Goal: Information Seeking & Learning: Check status

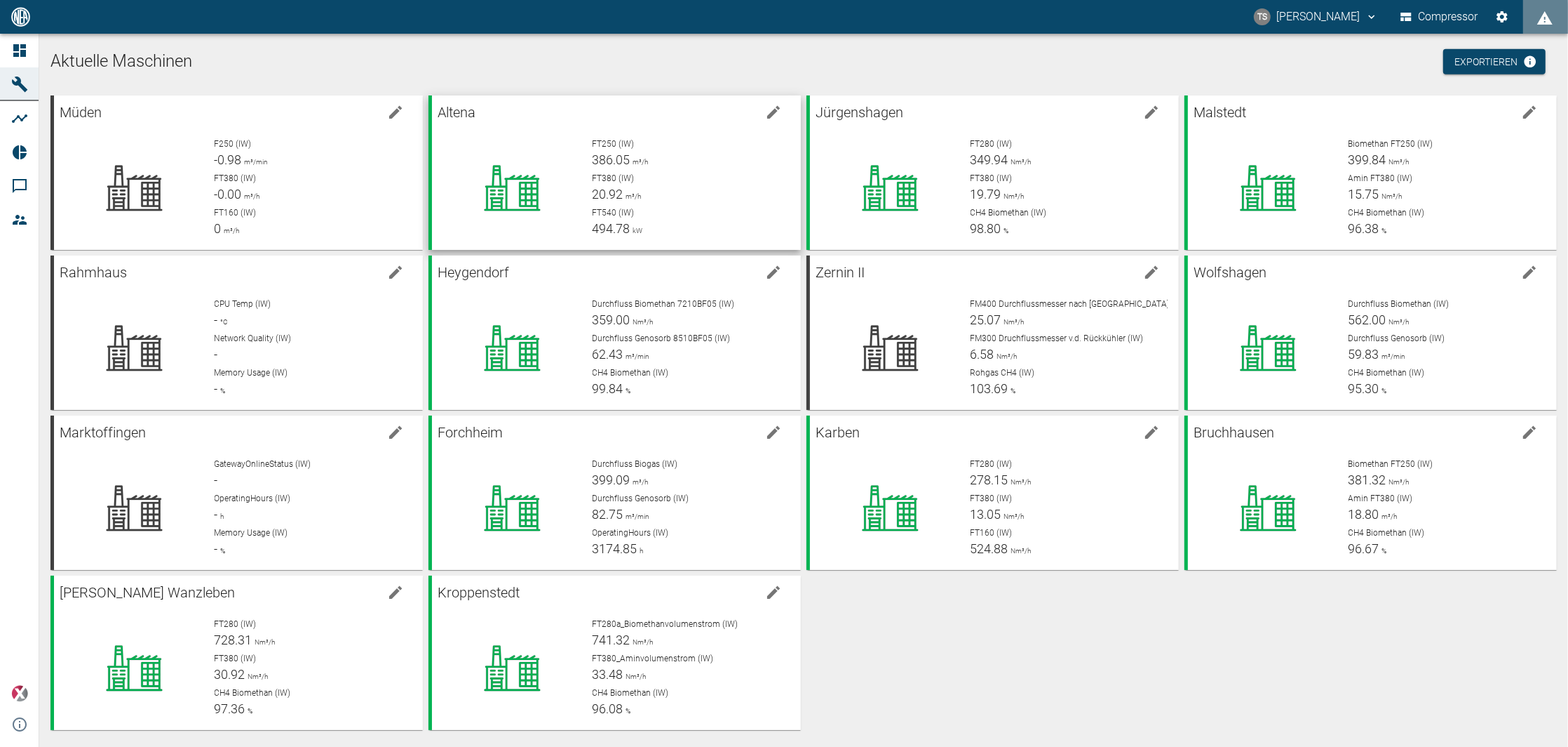
click at [604, 208] on span "FT540 (IW)" at bounding box center [613, 213] width 42 height 10
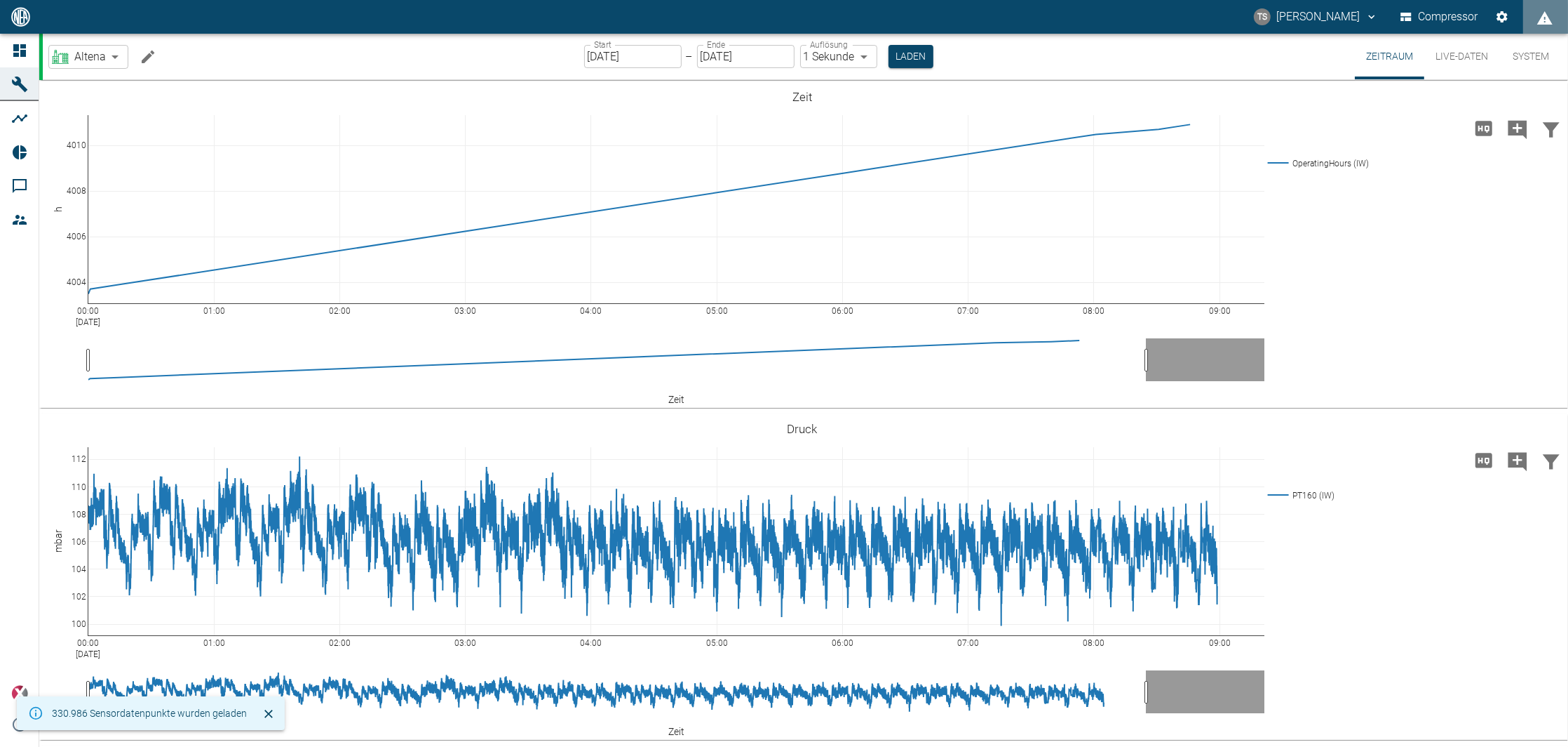
click at [144, 58] on icon "Machine bearbeiten" at bounding box center [148, 56] width 12 height 12
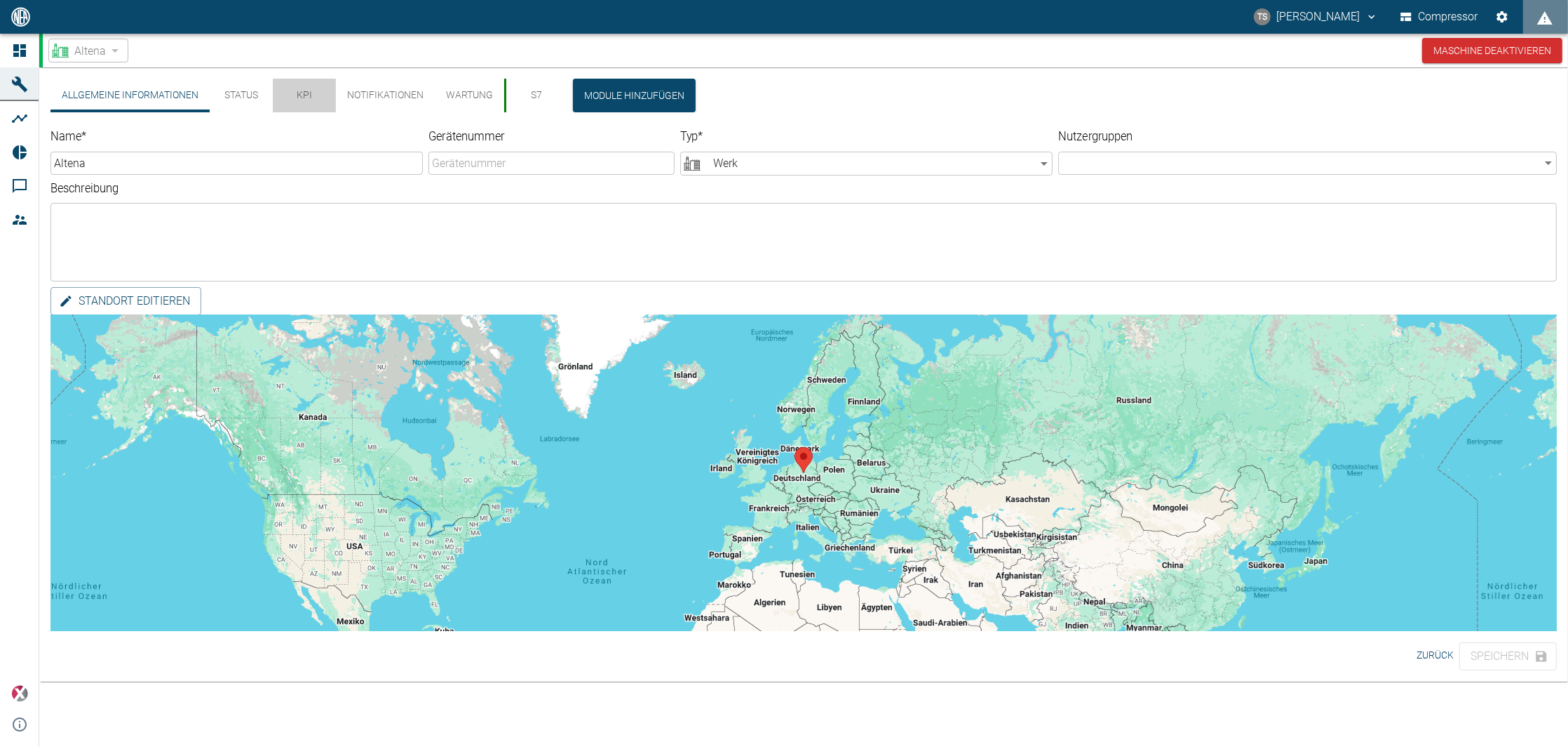
click at [314, 88] on button "KPI" at bounding box center [304, 95] width 63 height 34
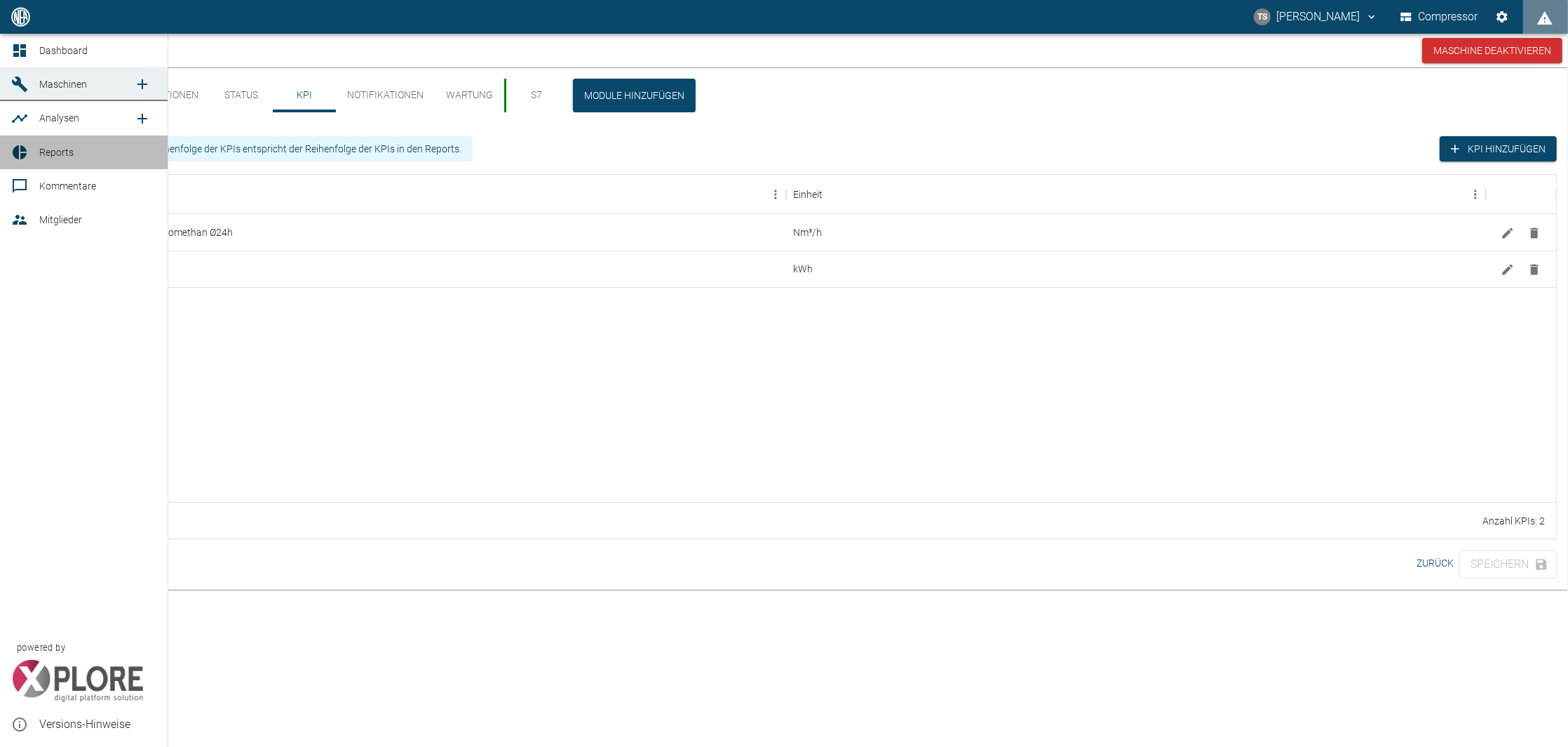
click at [30, 153] on div at bounding box center [22, 152] width 21 height 17
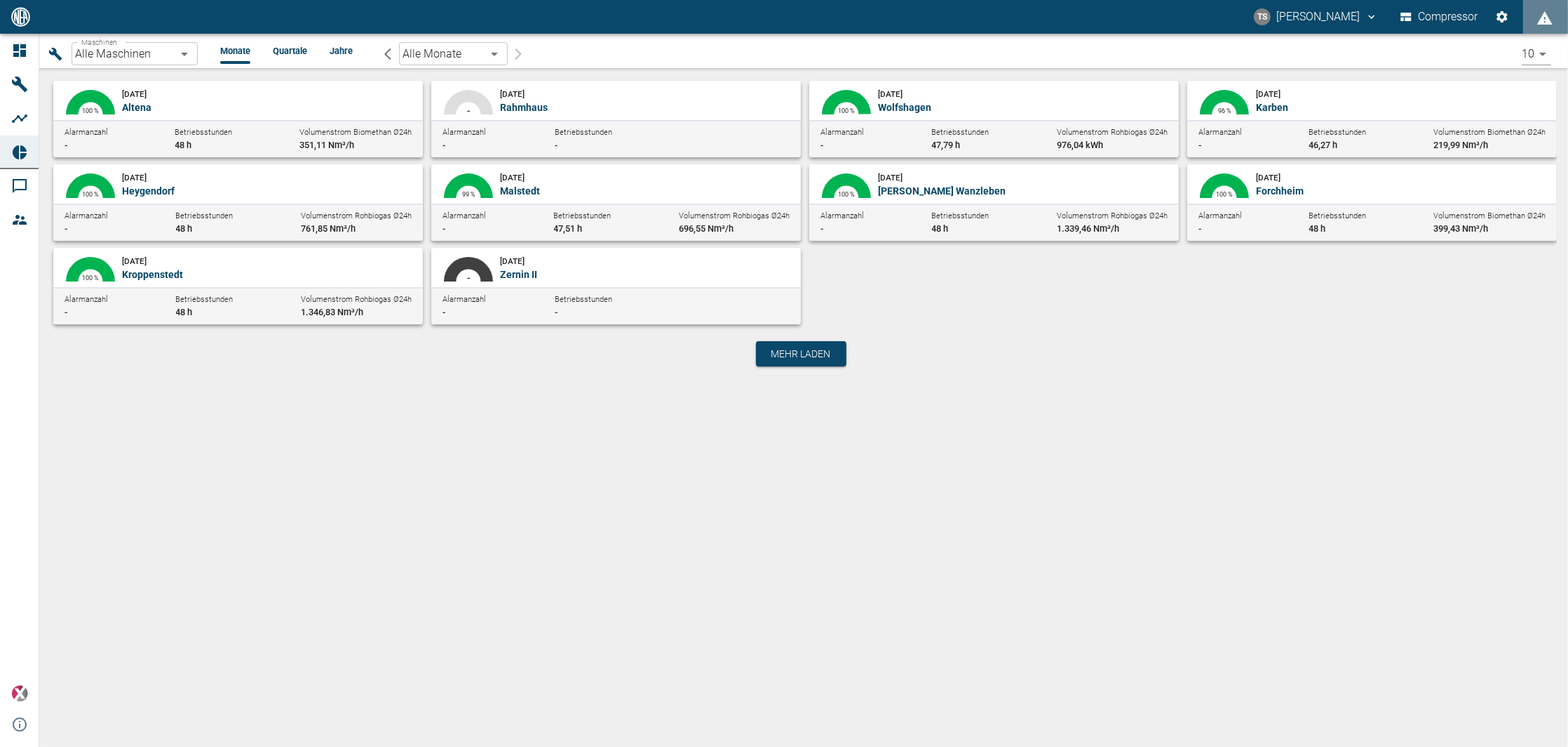
click at [296, 111] on p "Altena" at bounding box center [267, 108] width 290 height 14
type input "8adfe6da-ca7f-4ccd-9dde-36eab4990d2d"
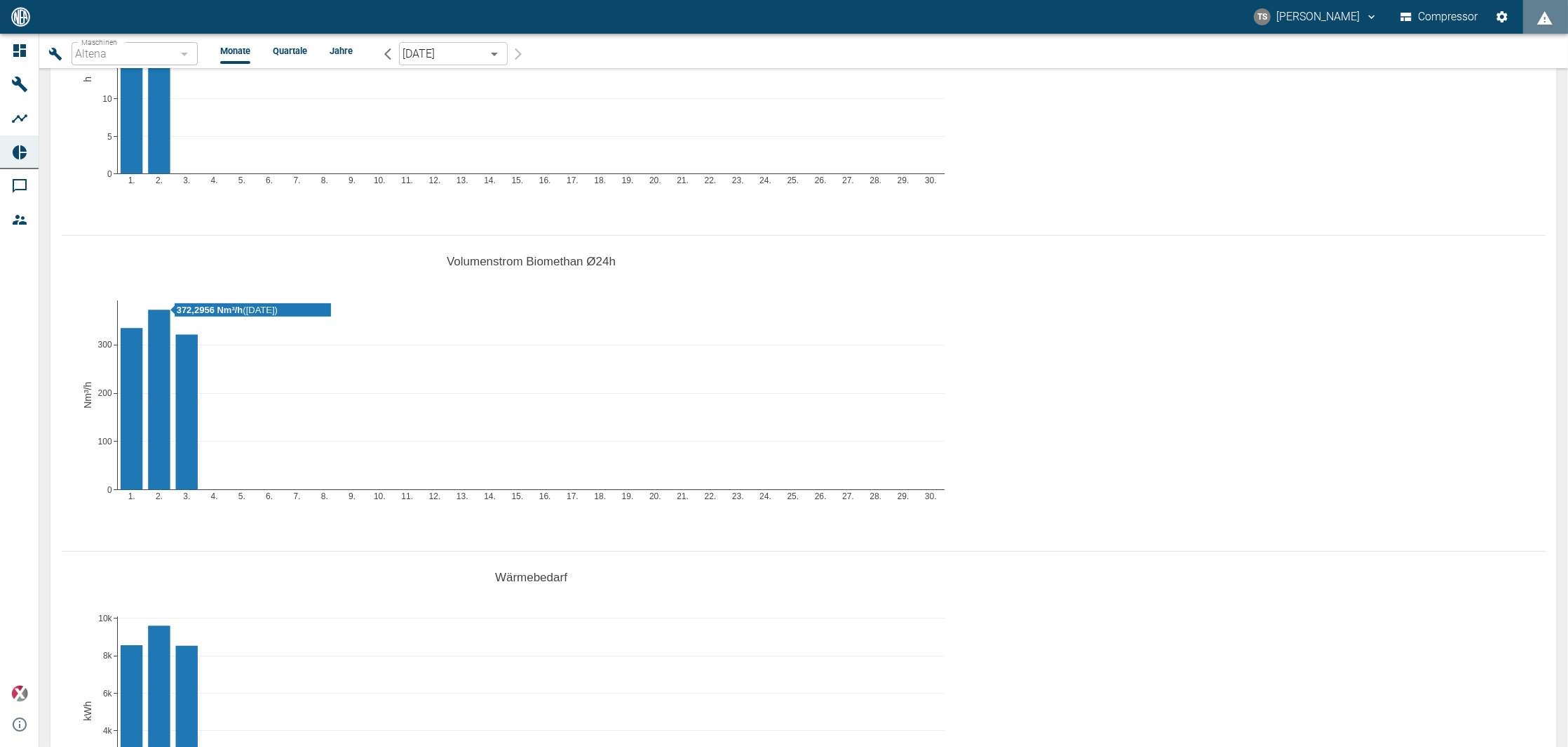
scroll to position [748, 0]
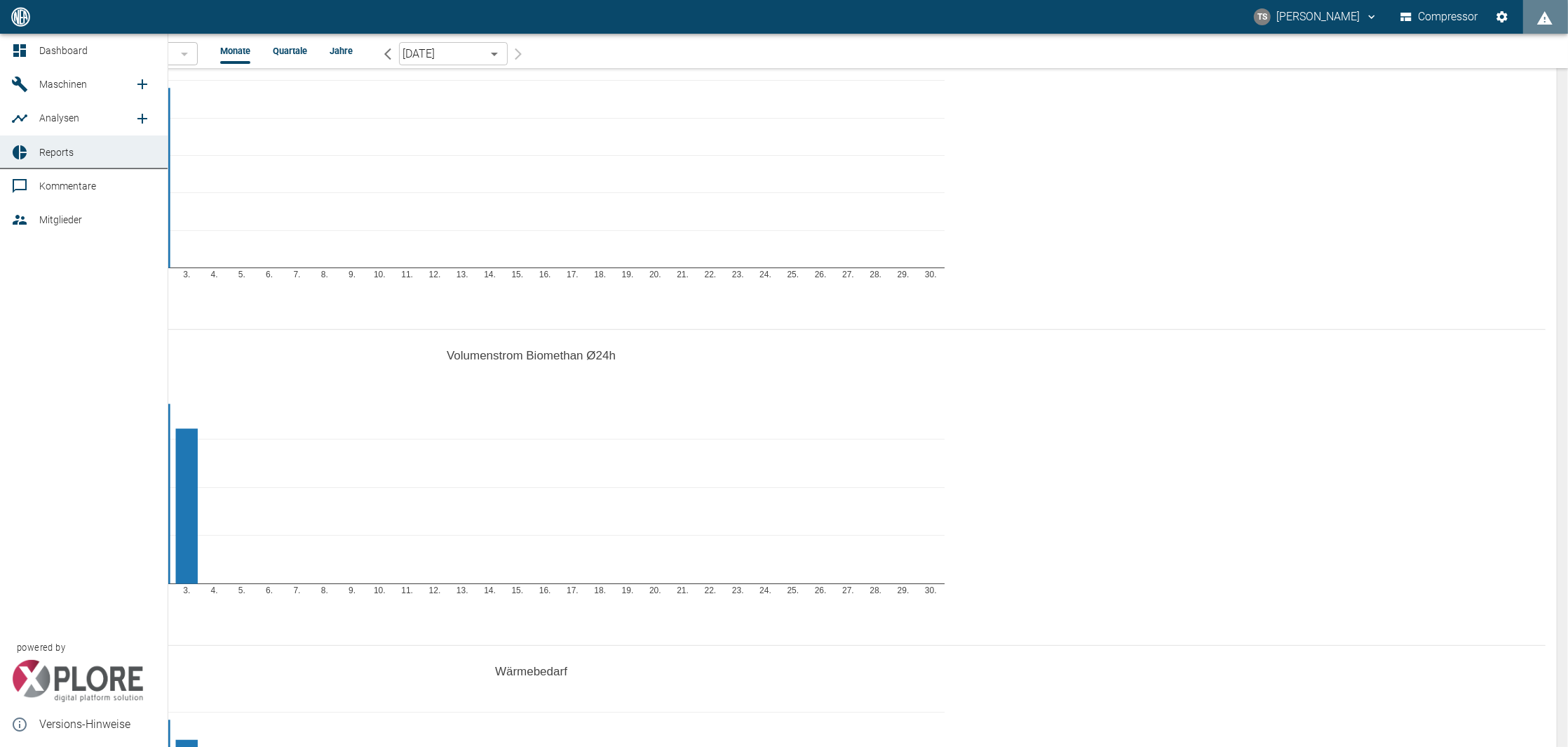
click at [48, 85] on span "Maschinen" at bounding box center [63, 84] width 48 height 12
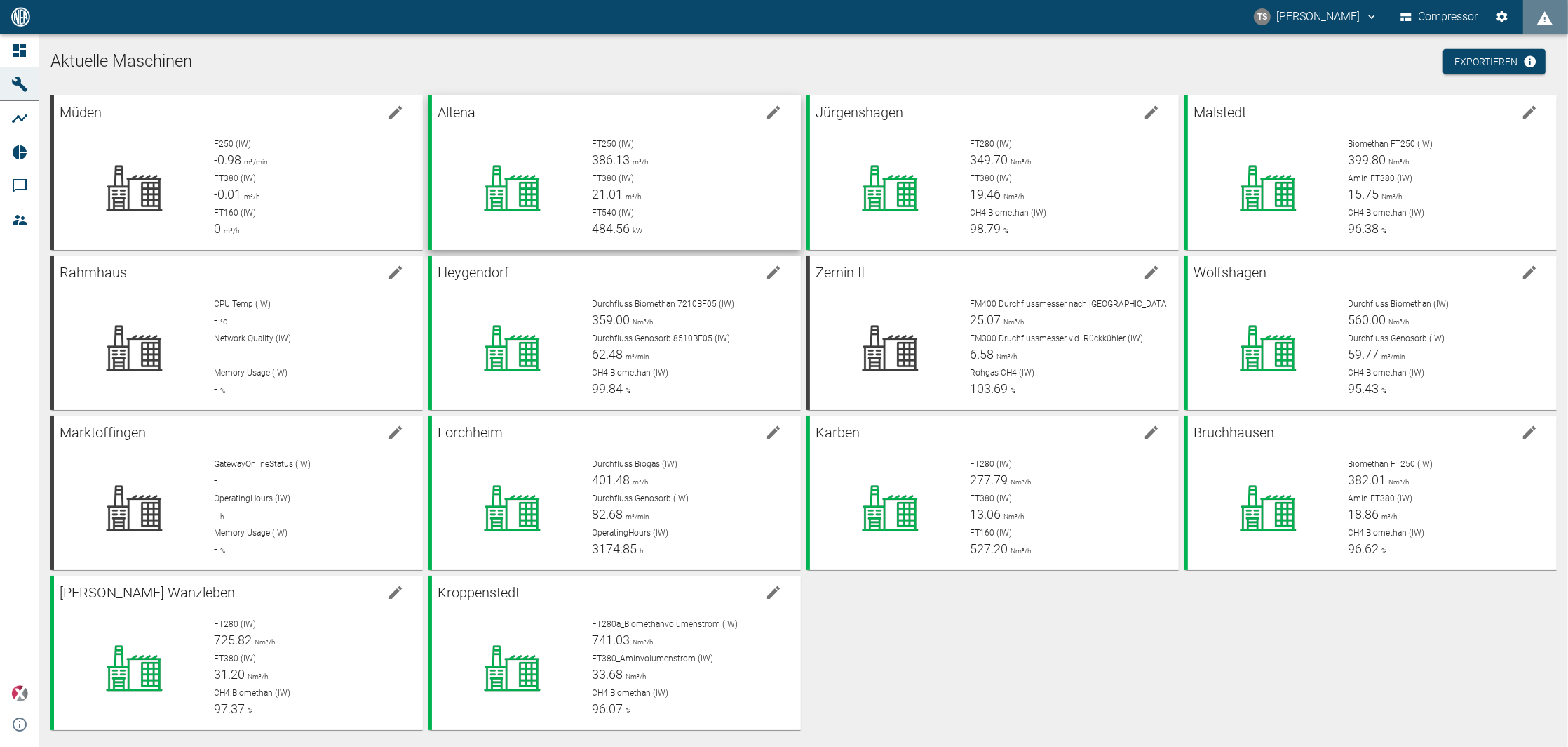
click at [652, 158] on div "FT250 (IW) 386.13 m³/h" at bounding box center [692, 154] width 197 height 32
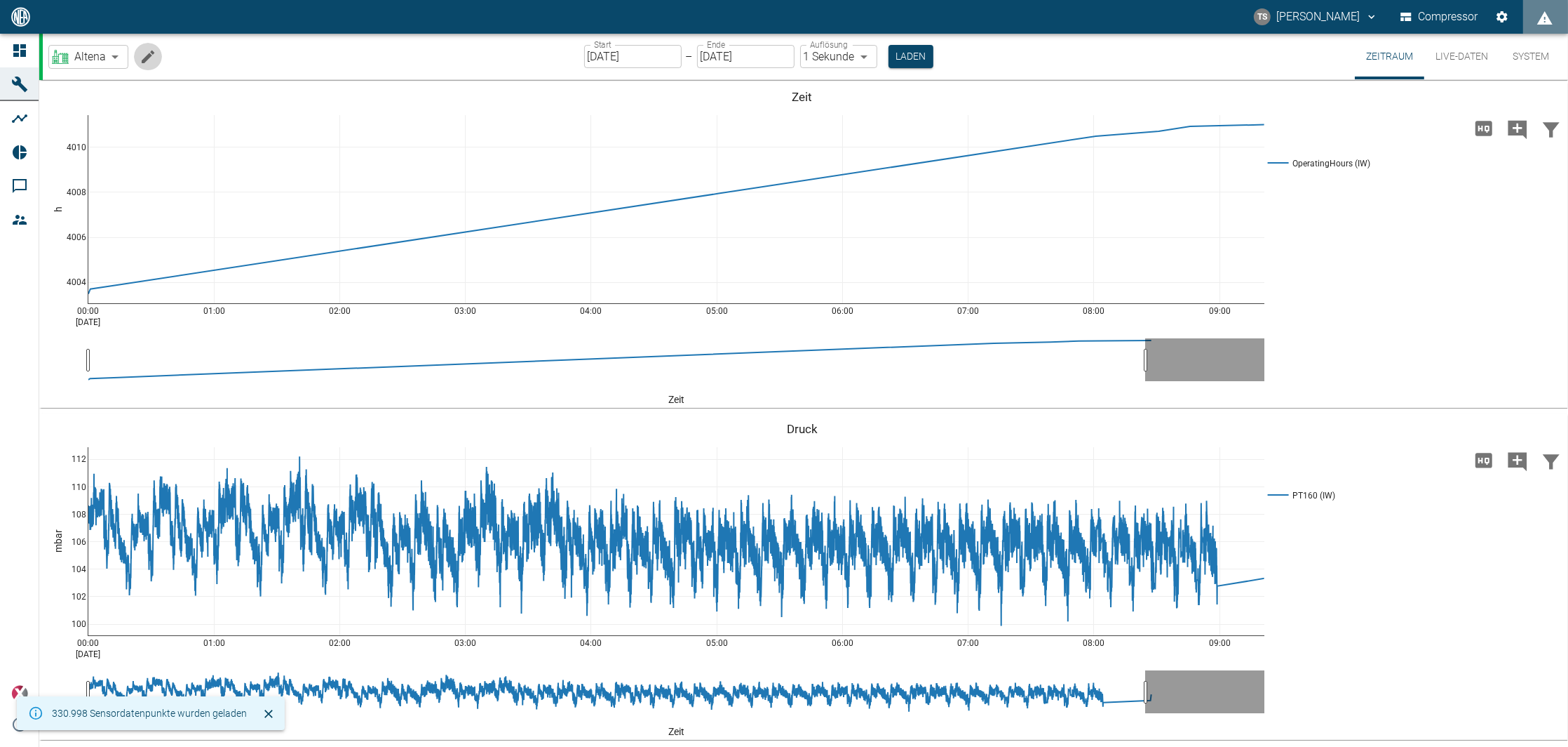
click at [144, 61] on icon "Machine bearbeiten" at bounding box center [148, 56] width 12 height 12
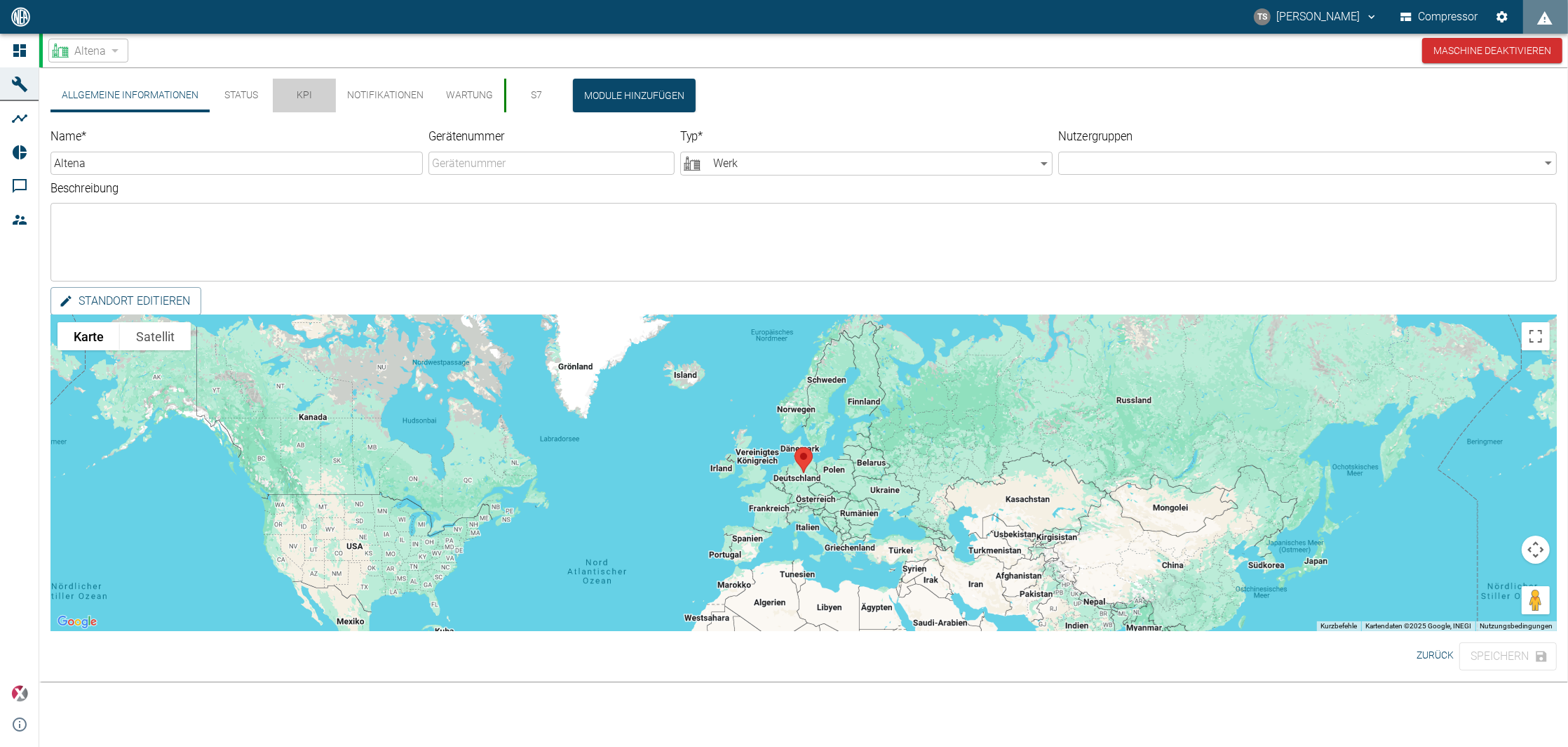
click at [308, 101] on button "KPI" at bounding box center [304, 95] width 63 height 34
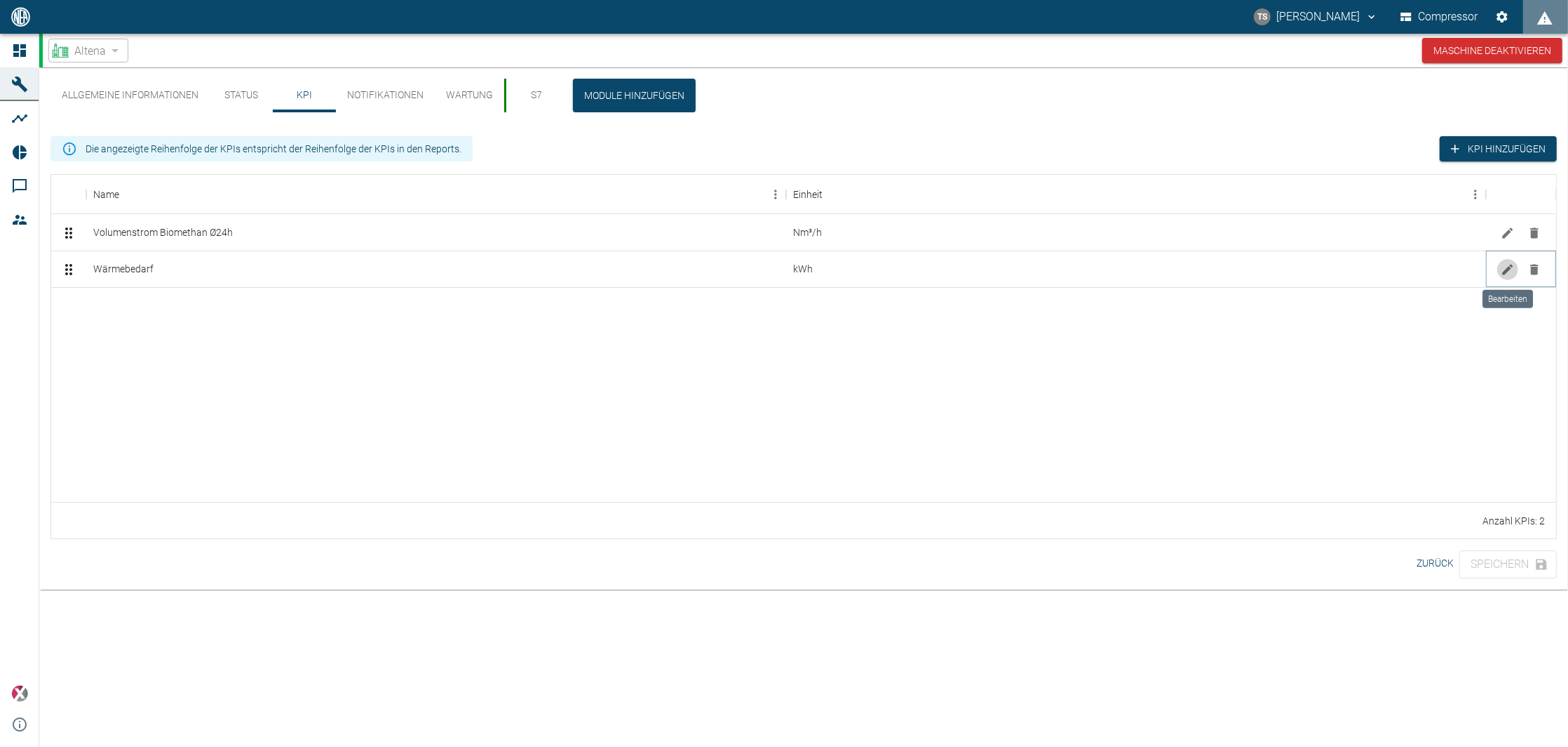
click at [1499, 266] on button "Bearbeiten" at bounding box center [1508, 269] width 21 height 21
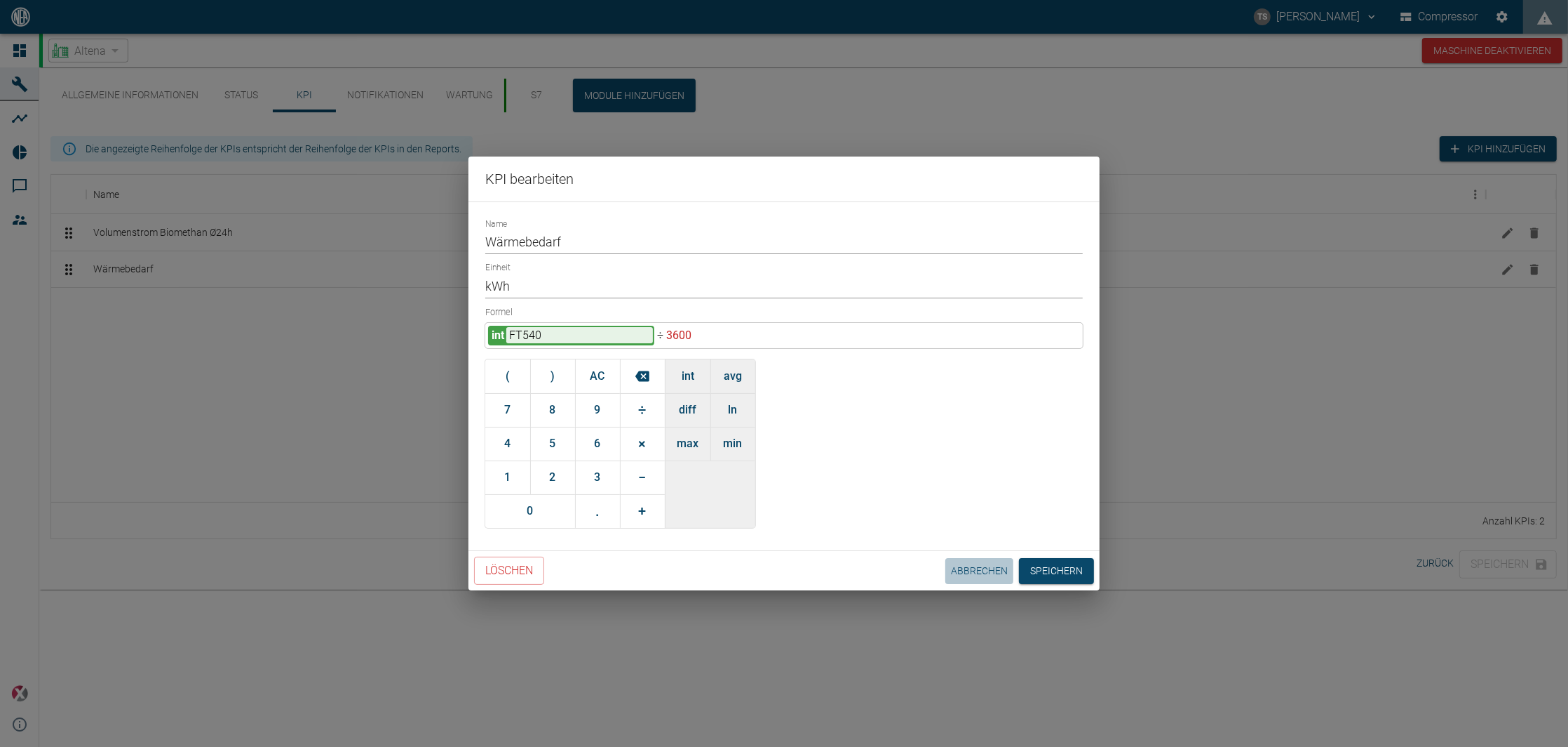
click at [957, 563] on button "Abbrechen" at bounding box center [980, 570] width 68 height 26
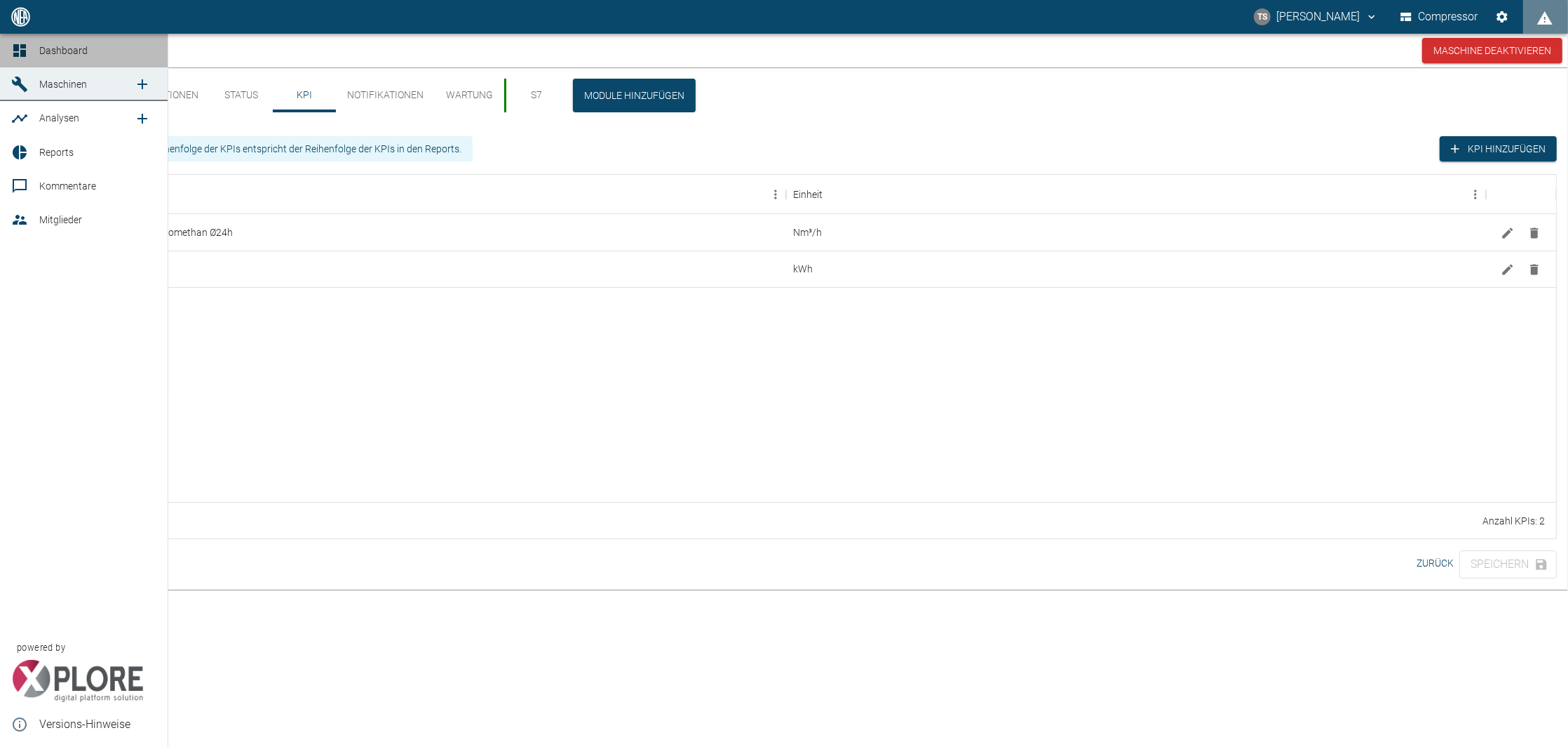
click at [14, 48] on icon at bounding box center [20, 51] width 12 height 12
